Goal: Use online tool/utility: Utilize a website feature to perform a specific function

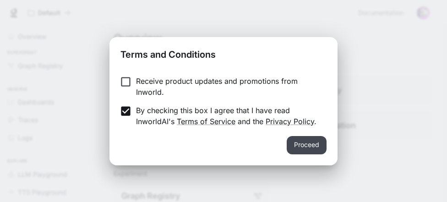
click at [305, 142] on button "Proceed" at bounding box center [307, 145] width 40 height 18
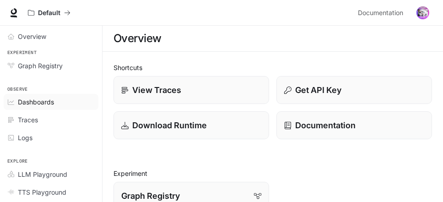
click at [46, 99] on span "Dashboards" at bounding box center [36, 102] width 36 height 10
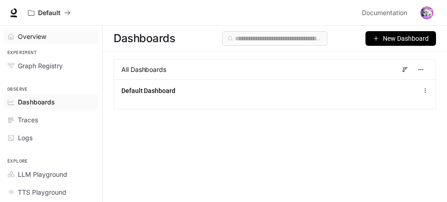
click at [35, 37] on span "Overview" at bounding box center [32, 37] width 28 height 10
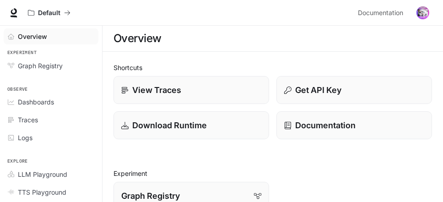
scroll to position [71, 0]
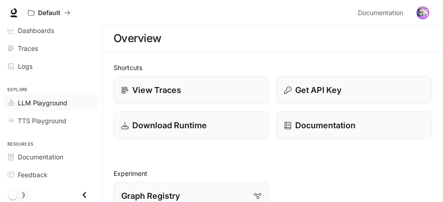
click at [50, 102] on span "LLM Playground" at bounding box center [42, 103] width 49 height 10
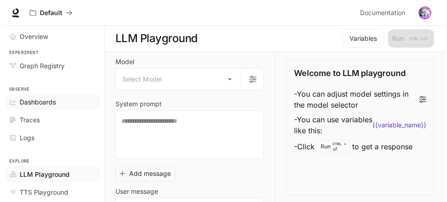
scroll to position [71, 0]
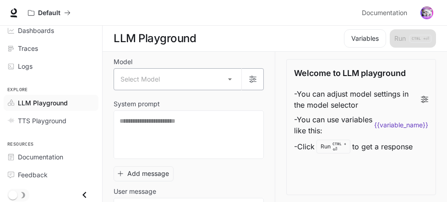
click at [223, 82] on body "Skip to main content Default Documentation Documentation Portal Overview Experi…" at bounding box center [223, 101] width 447 height 202
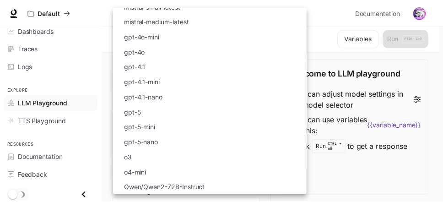
scroll to position [0, 0]
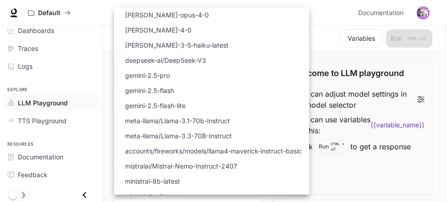
click at [221, 60] on li "deepseek-ai/DeepSeek-V3" at bounding box center [211, 60] width 195 height 15
type input "**********"
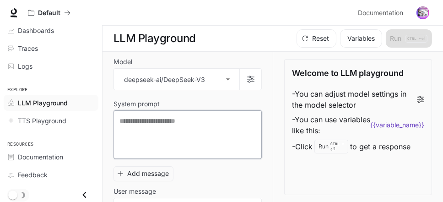
click at [131, 123] on textarea at bounding box center [188, 134] width 136 height 37
paste textarea "**********"
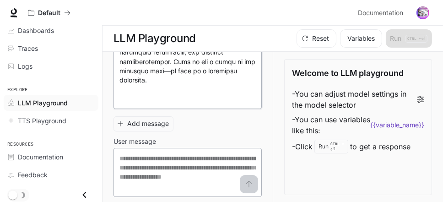
scroll to position [613, 0]
type textarea "**********"
click at [193, 157] on textarea at bounding box center [188, 171] width 136 height 37
type textarea "*"
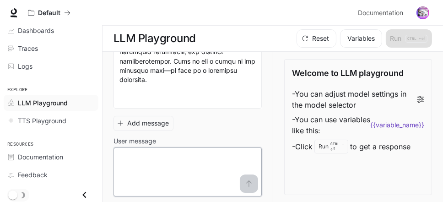
scroll to position [612, 0]
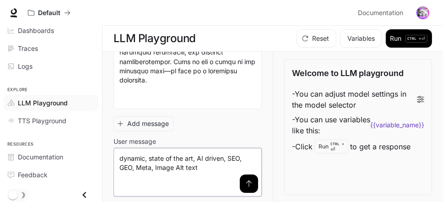
type textarea "**********"
click at [246, 182] on icon "submit" at bounding box center [248, 183] width 5 height 6
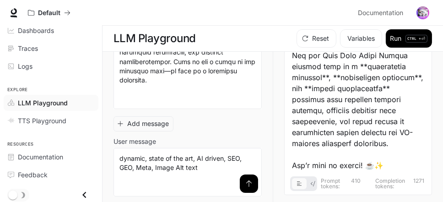
scroll to position [2455, 0]
click at [395, 38] on button "Run CTRL + ⏎" at bounding box center [409, 38] width 46 height 18
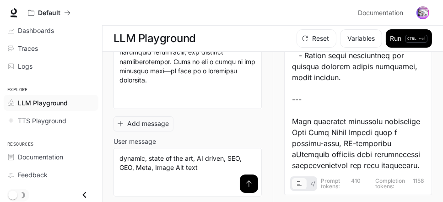
scroll to position [612, 0]
click at [360, 35] on button "Variables" at bounding box center [361, 38] width 42 height 18
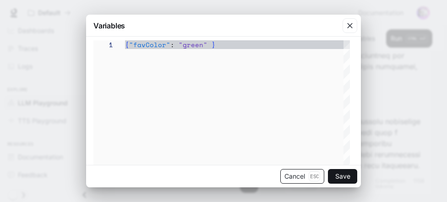
click at [297, 175] on button "Cancel Esc" at bounding box center [302, 176] width 44 height 15
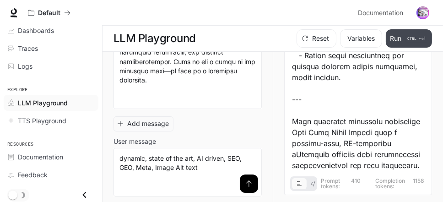
click at [396, 37] on button "Run CTRL + ⏎" at bounding box center [409, 38] width 46 height 18
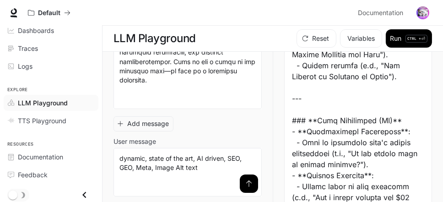
scroll to position [1723, 0]
